Goal: Check status: Check status

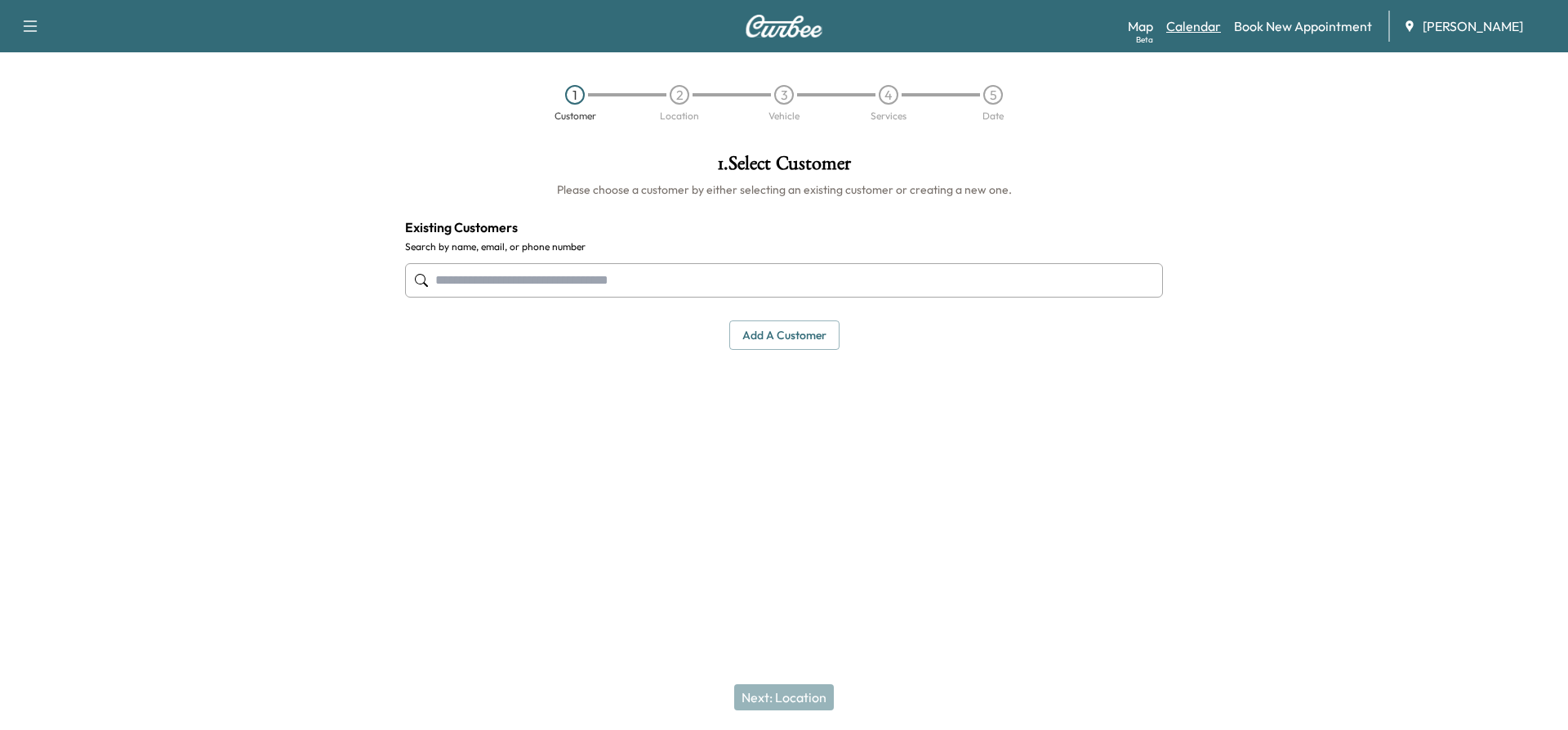
click at [1214, 25] on link "Calendar" at bounding box center [1194, 26] width 55 height 20
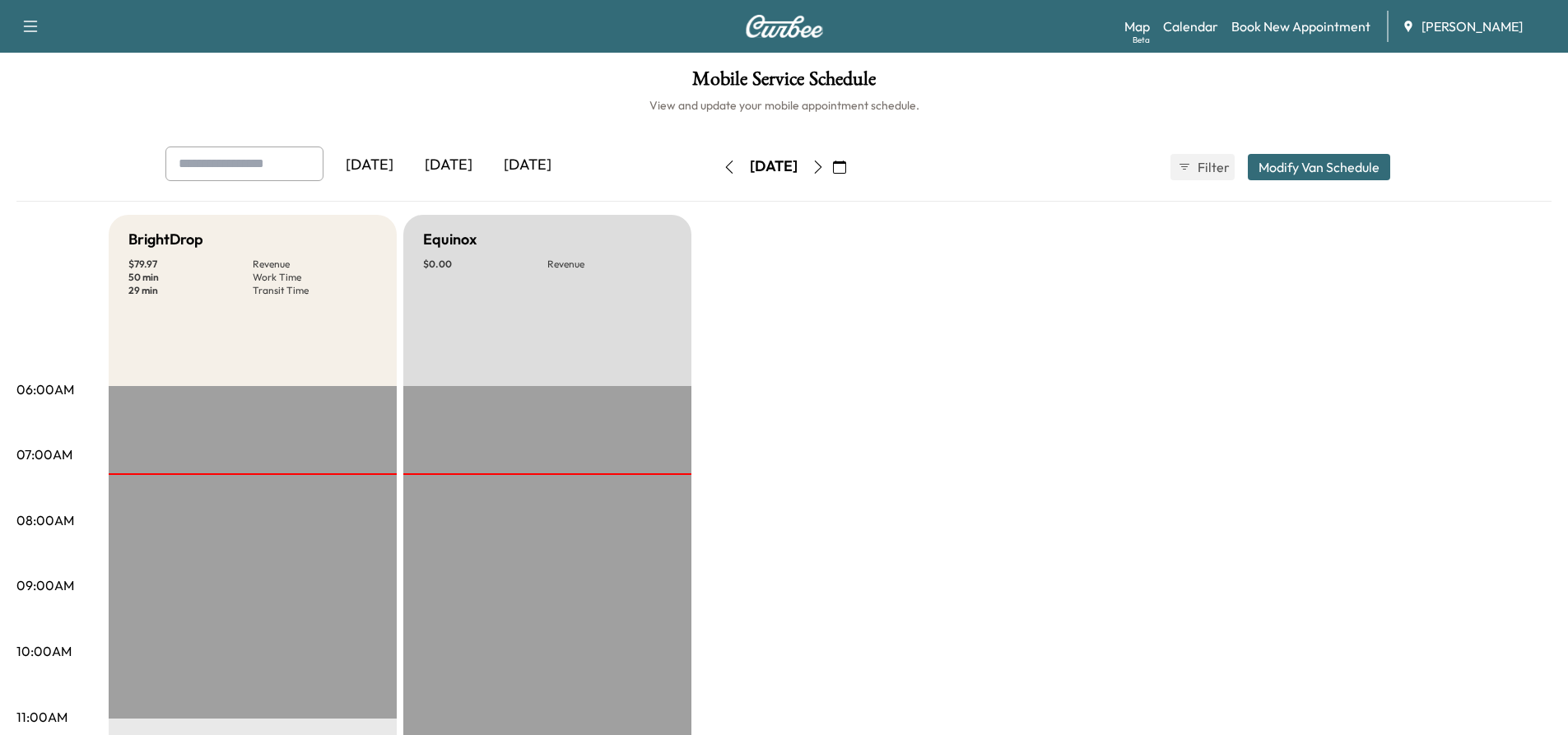
click at [824, 163] on icon "button" at bounding box center [818, 167] width 13 height 13
click at [824, 170] on icon "button" at bounding box center [818, 167] width 13 height 13
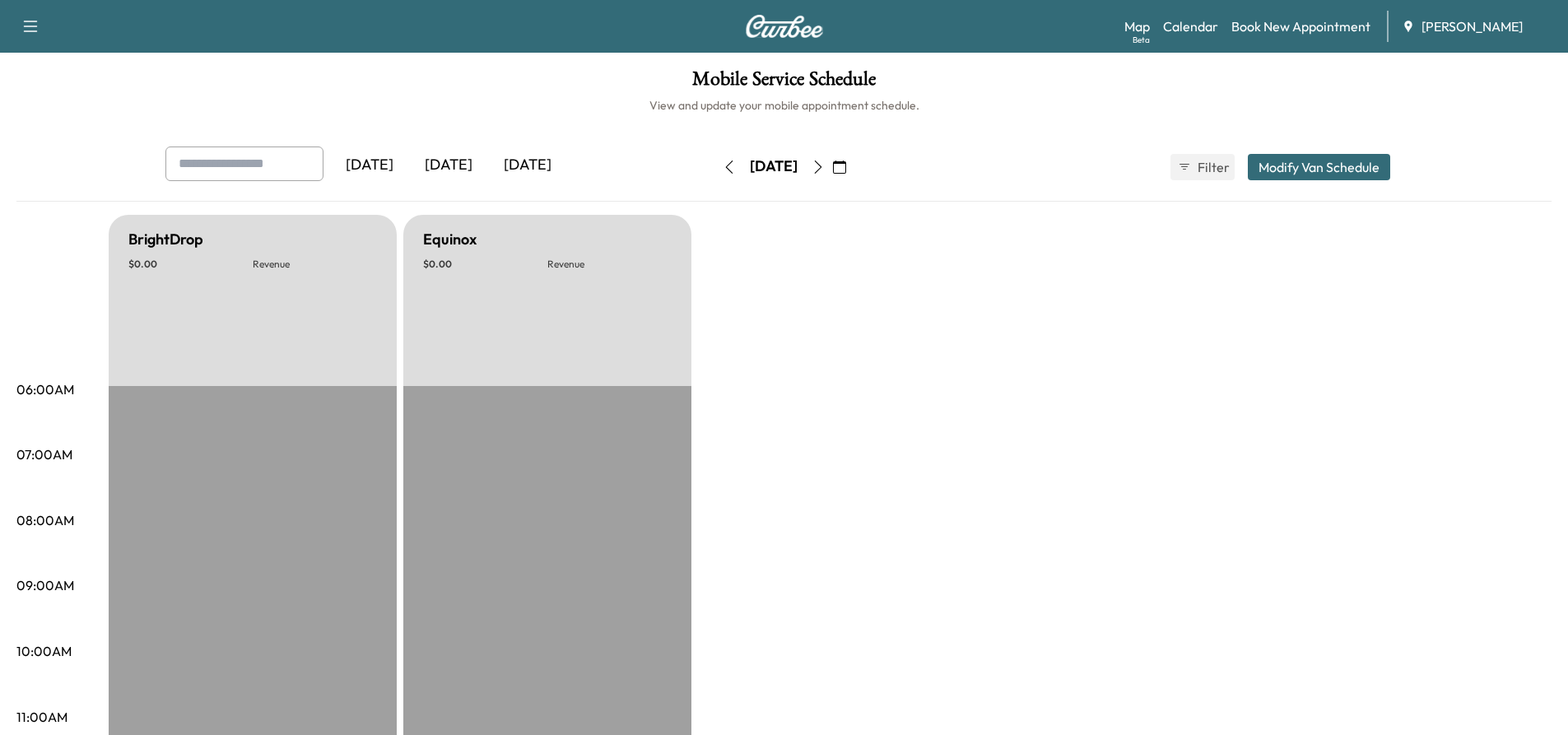
click at [832, 170] on div "[DATE]" at bounding box center [773, 167] width 117 height 27
click at [832, 172] on button "button" at bounding box center [817, 167] width 28 height 27
click at [824, 172] on icon "button" at bounding box center [818, 167] width 13 height 13
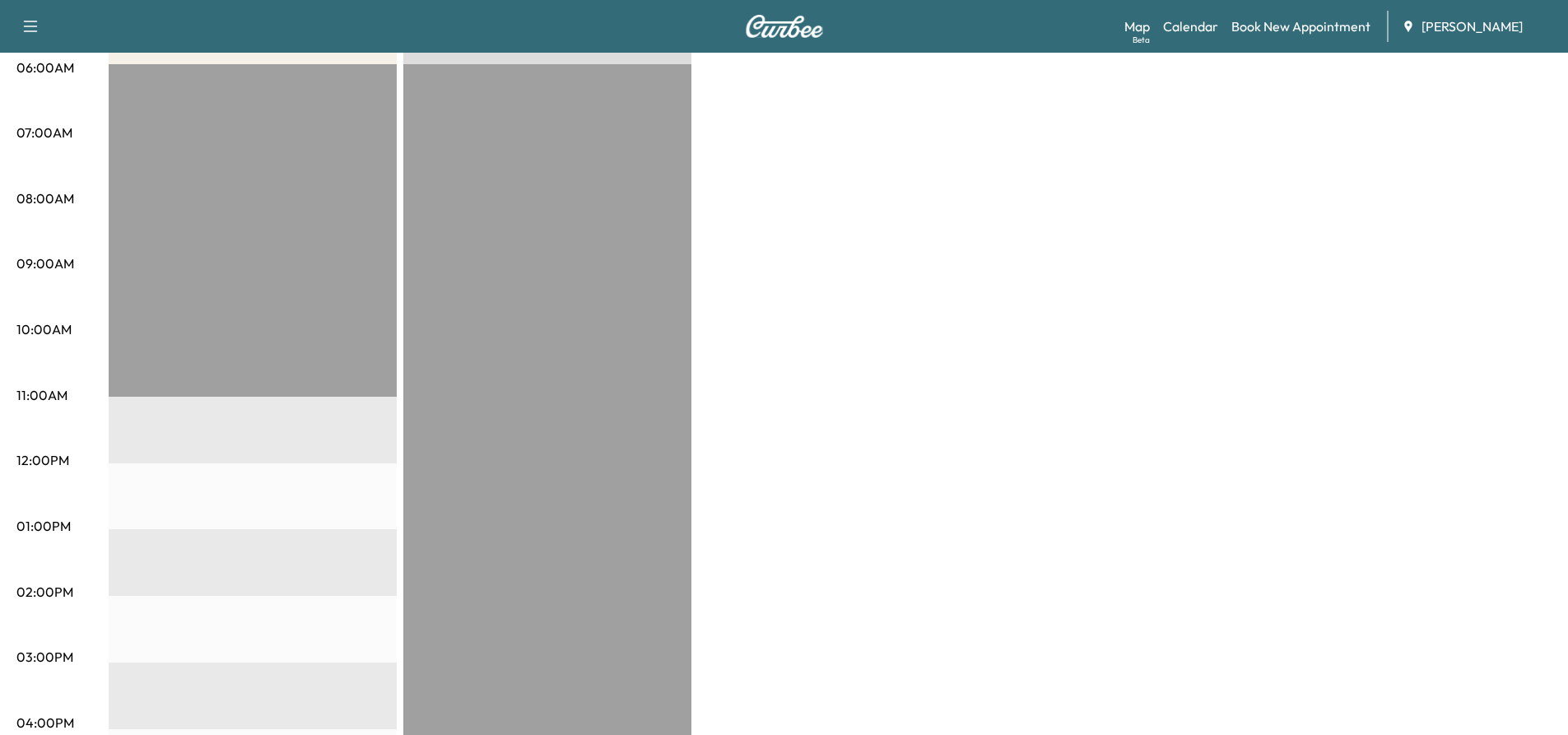
scroll to position [82, 0]
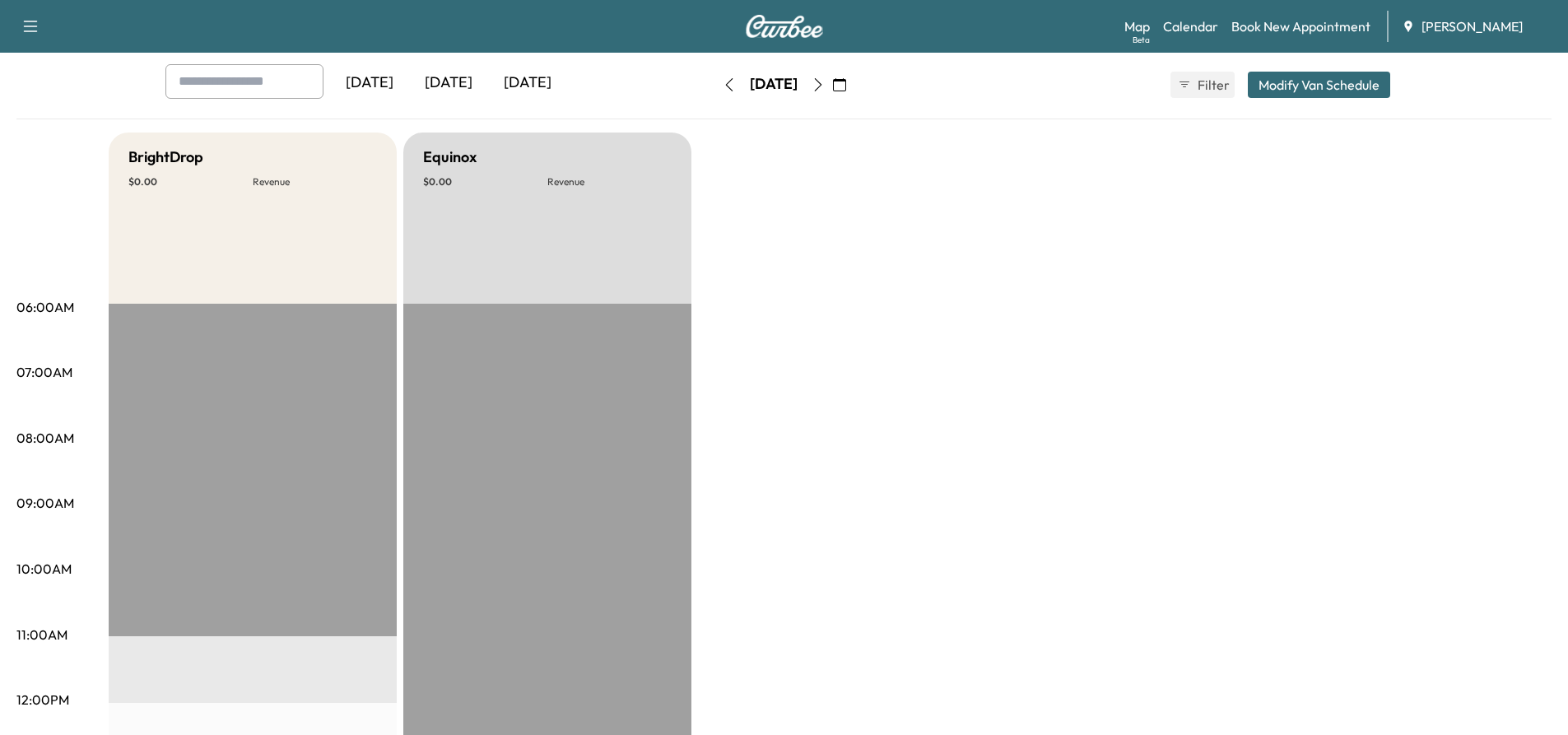
click at [824, 86] on icon "button" at bounding box center [818, 85] width 13 height 13
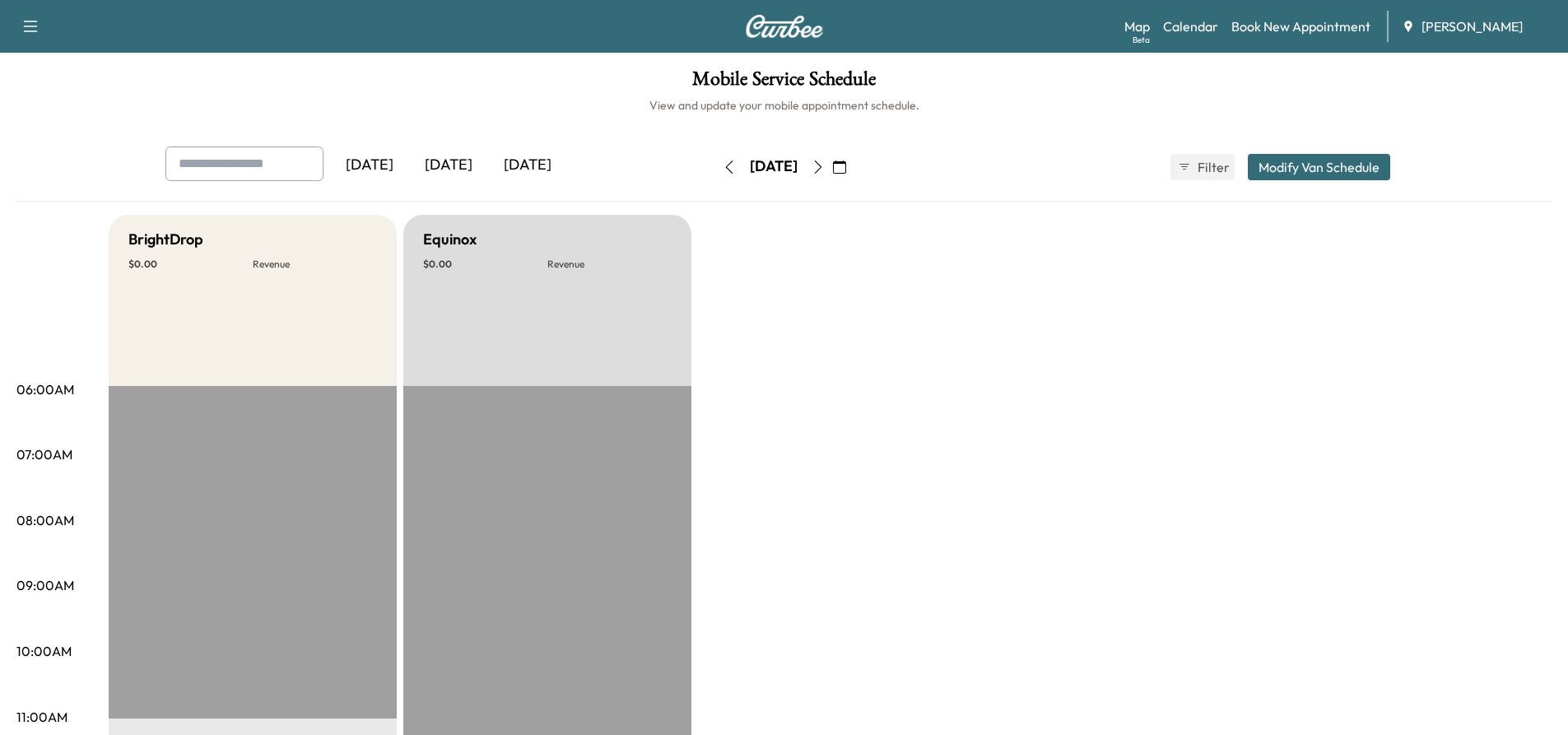
click at [824, 167] on icon "button" at bounding box center [818, 167] width 13 height 13
click at [824, 172] on icon "button" at bounding box center [818, 167] width 13 height 13
click at [824, 169] on icon "button" at bounding box center [818, 167] width 13 height 13
click at [846, 163] on icon "button" at bounding box center [839, 167] width 13 height 13
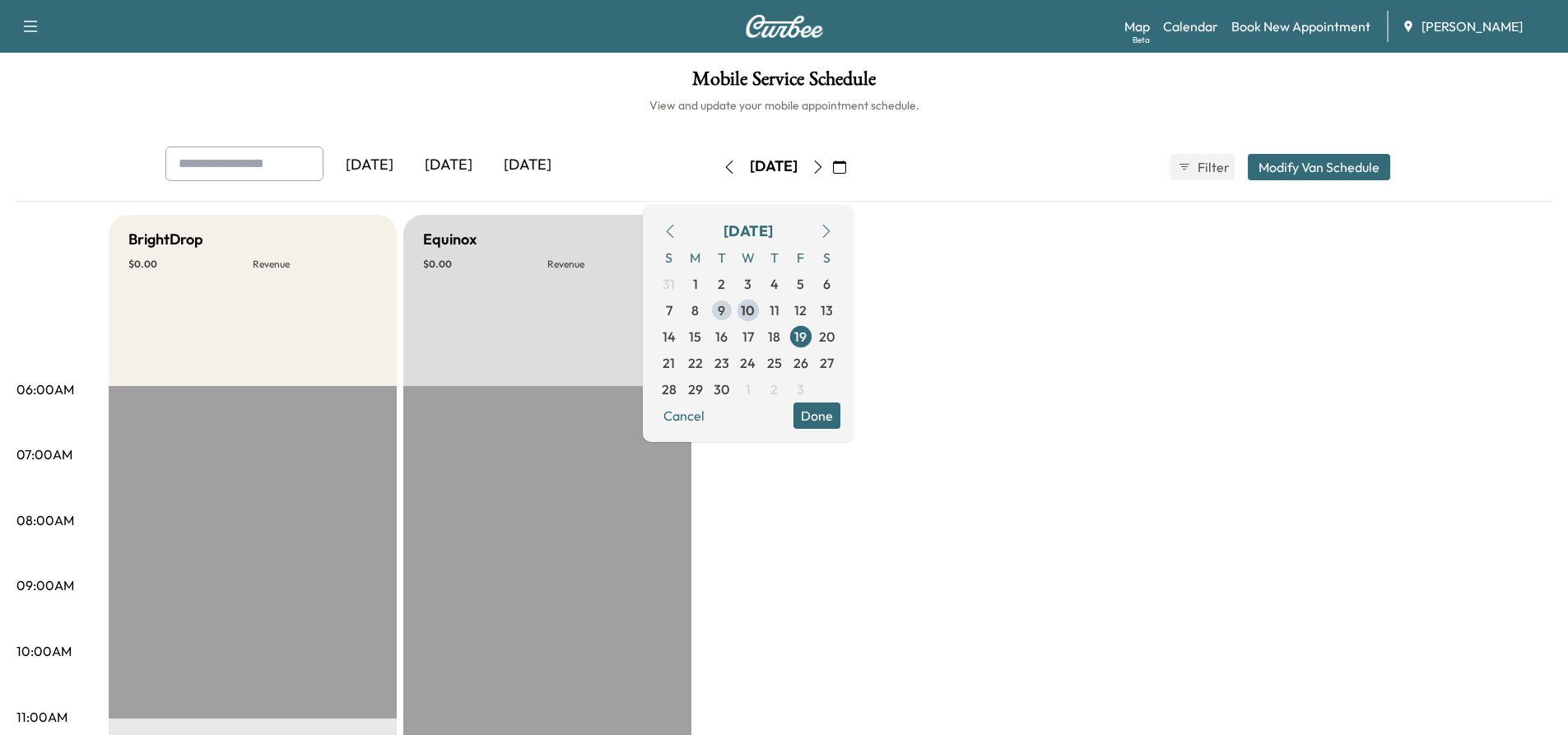
click at [754, 305] on span "10" at bounding box center [748, 310] width 14 height 20
click at [840, 426] on button "Done" at bounding box center [816, 415] width 47 height 27
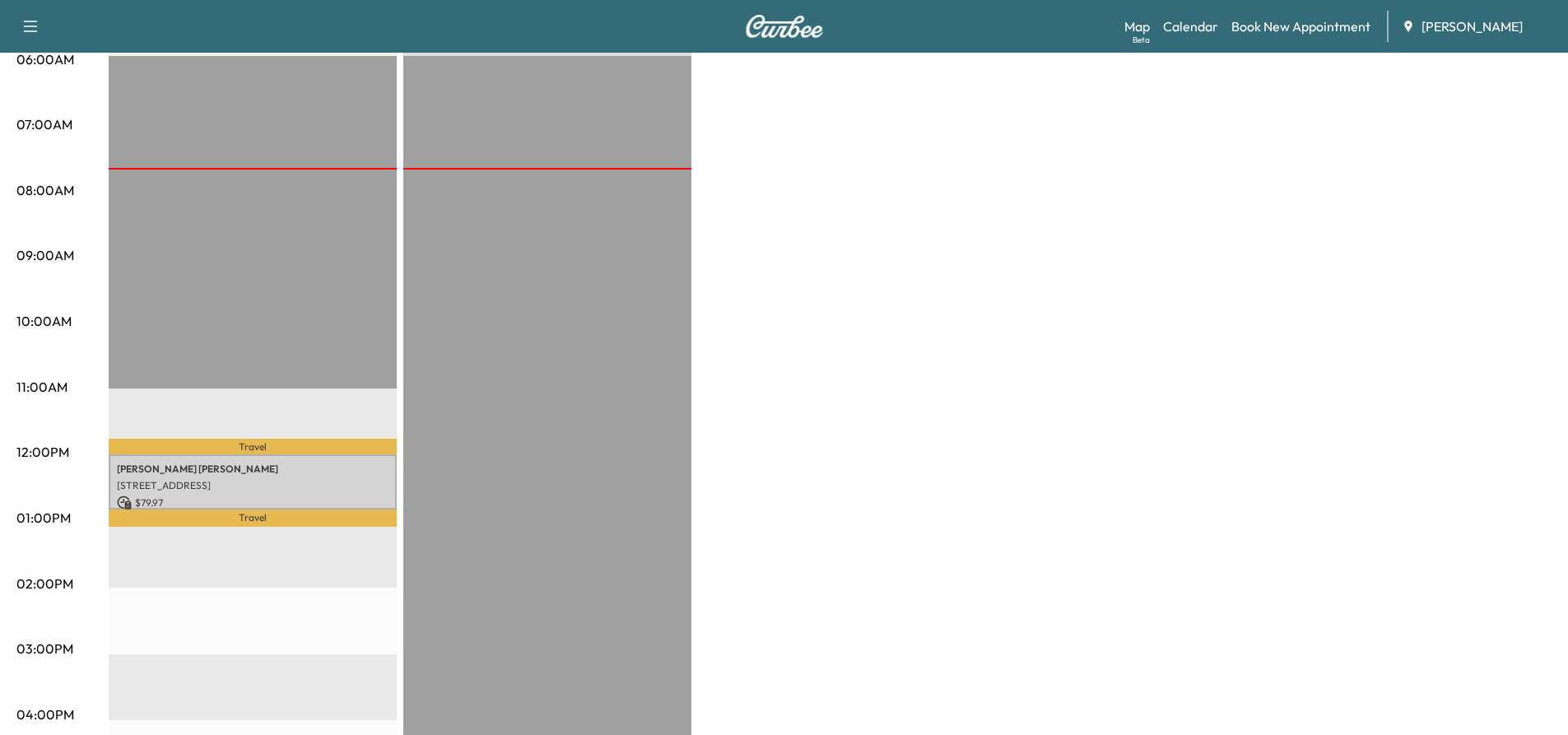
scroll to position [411, 0]
